Goal: Check status: Check status

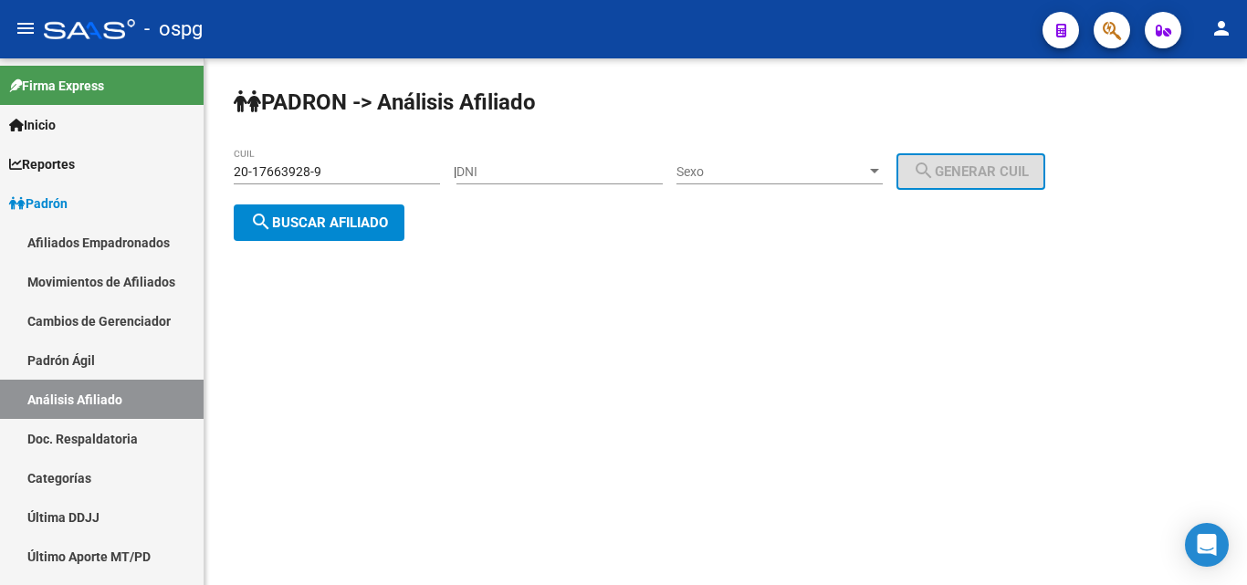
drag, startPoint x: 364, startPoint y: 167, endPoint x: 298, endPoint y: 175, distance: 67.1
click at [199, 177] on mat-sidenav-container "Firma Express Inicio Calendario SSS Instructivos Contacto OS Reportes Ingresos …" at bounding box center [623, 321] width 1247 height 527
paste input "6950241-3"
type input "20-16950241-3"
click at [313, 214] on span "search Buscar afiliado" at bounding box center [319, 222] width 138 height 16
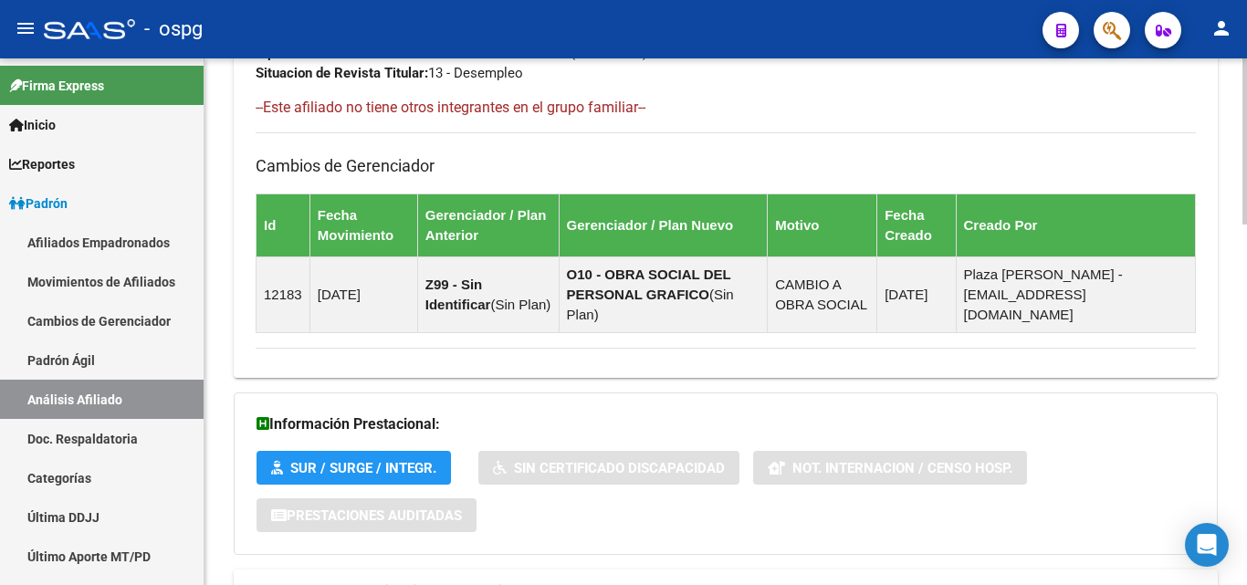
scroll to position [1144, 0]
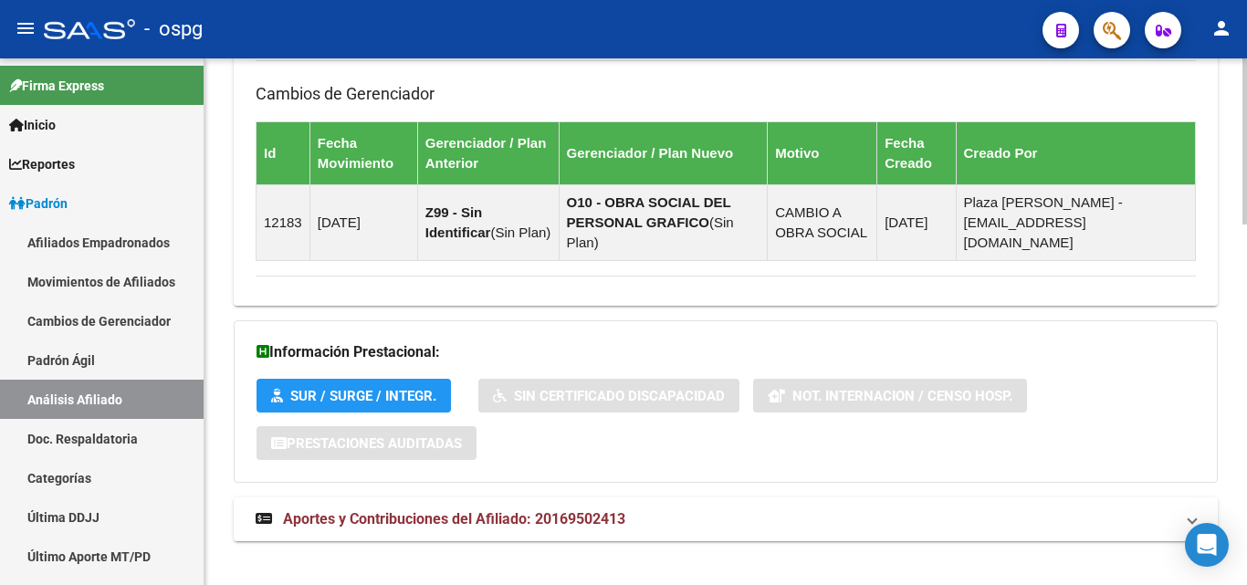
click at [618, 510] on span "Aportes y Contribuciones del Afiliado: 20169502413" at bounding box center [454, 518] width 342 height 17
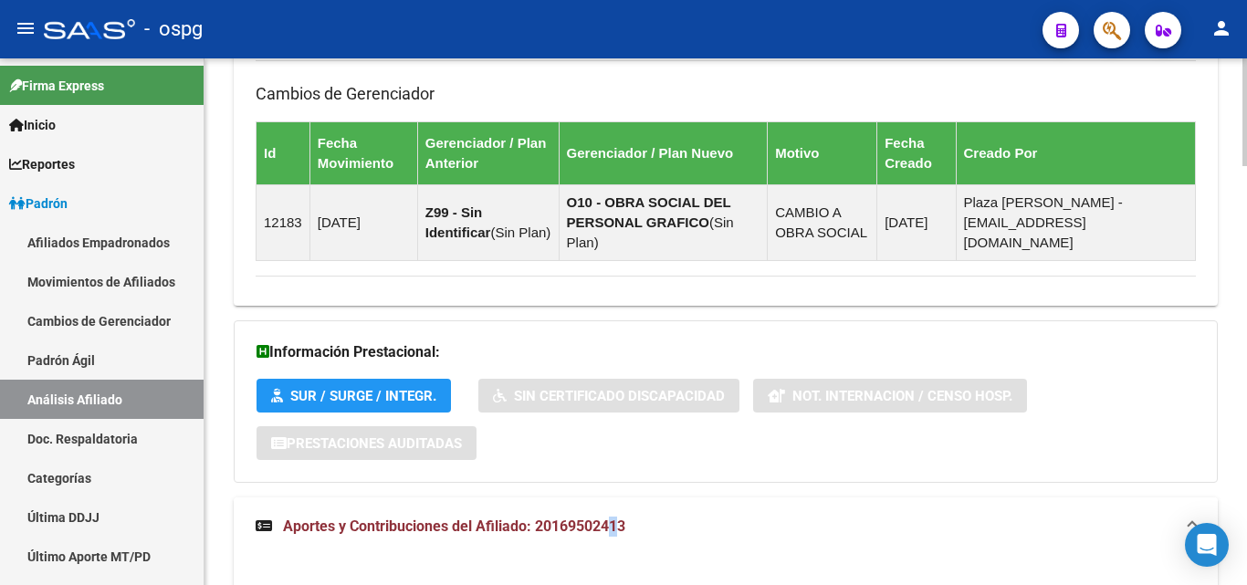
scroll to position [1418, 0]
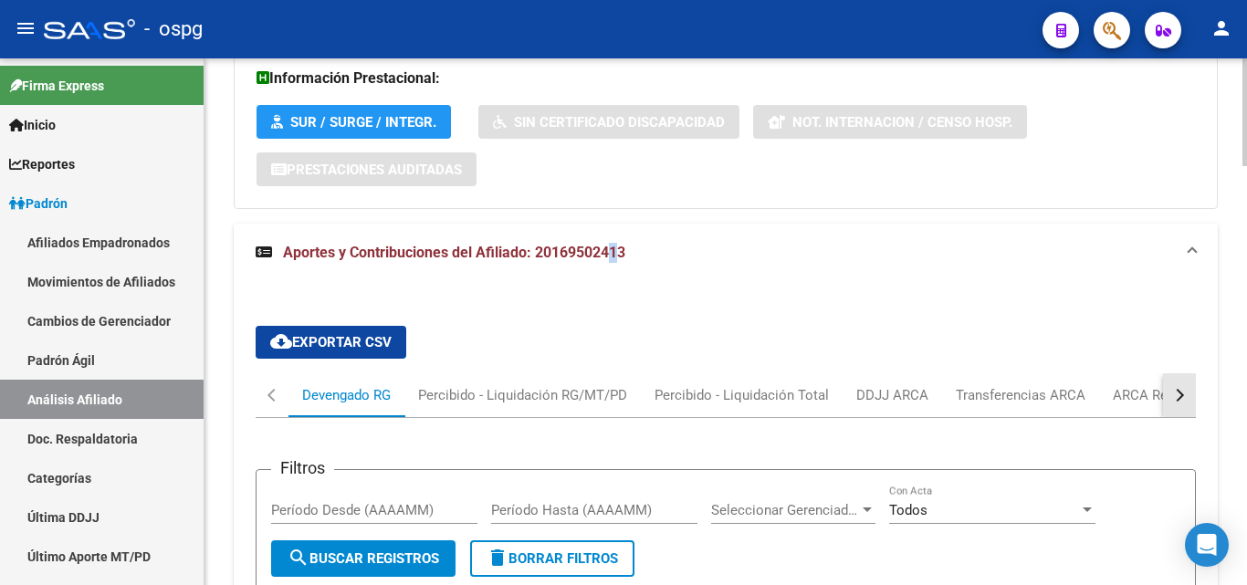
click at [1192, 373] on button "button" at bounding box center [1179, 395] width 33 height 44
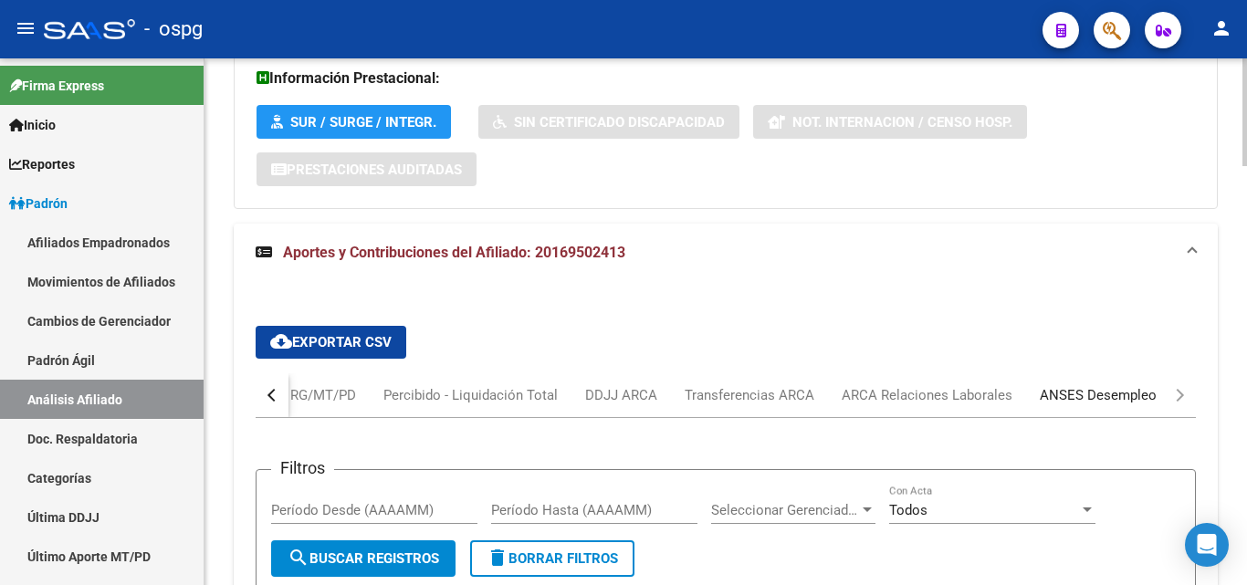
click at [1126, 385] on div "ANSES Desempleo" at bounding box center [1098, 395] width 117 height 20
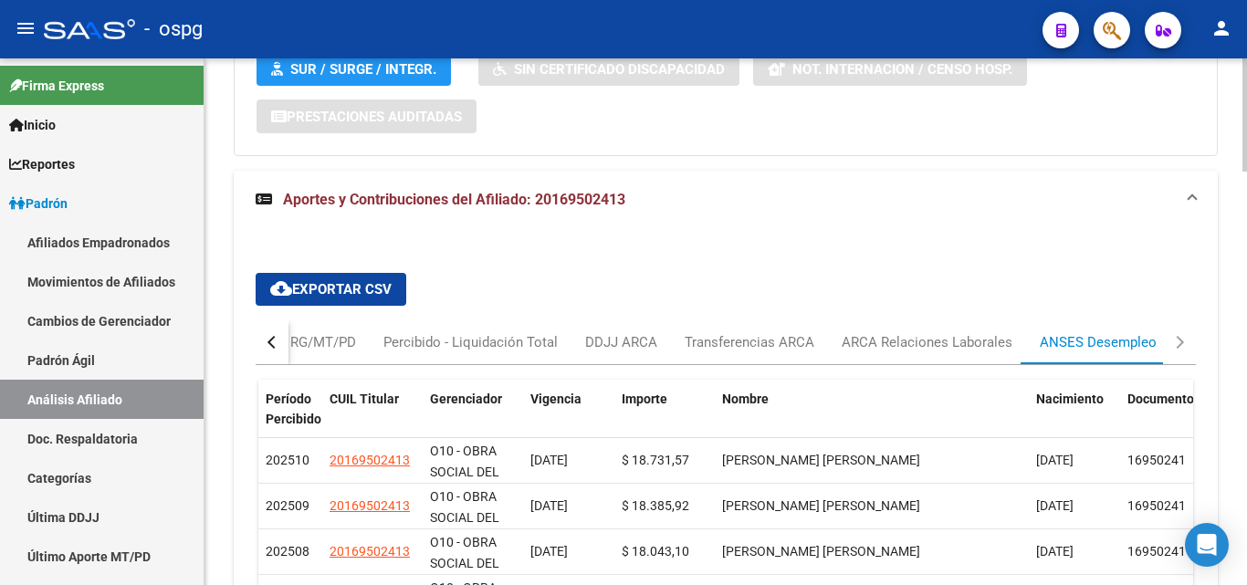
scroll to position [1510, 0]
